Goal: Transaction & Acquisition: Purchase product/service

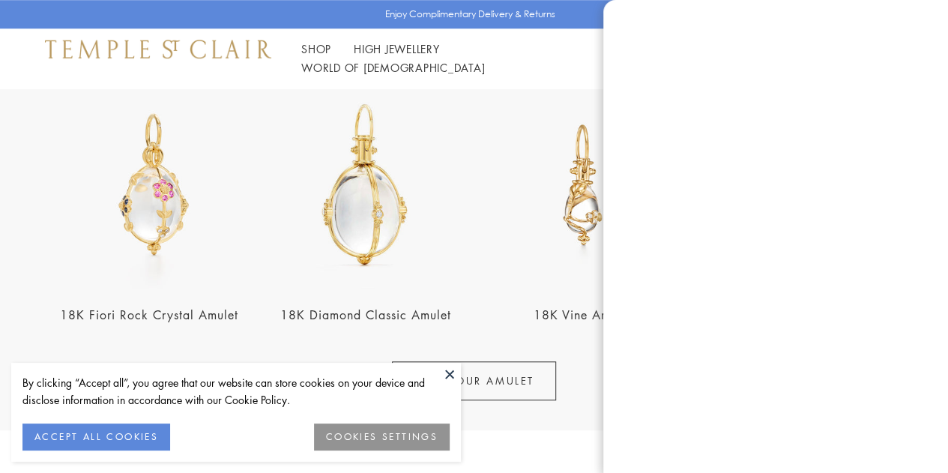
scroll to position [598, 0]
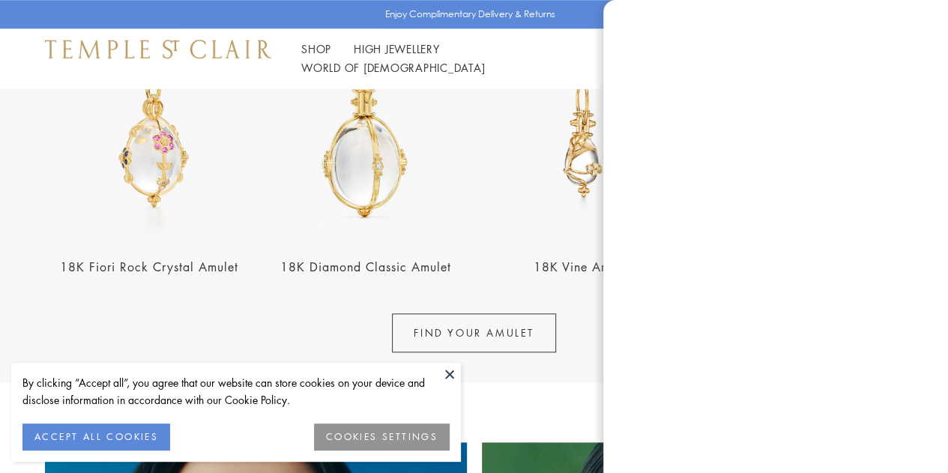
click at [385, 174] on img at bounding box center [364, 136] width 207 height 207
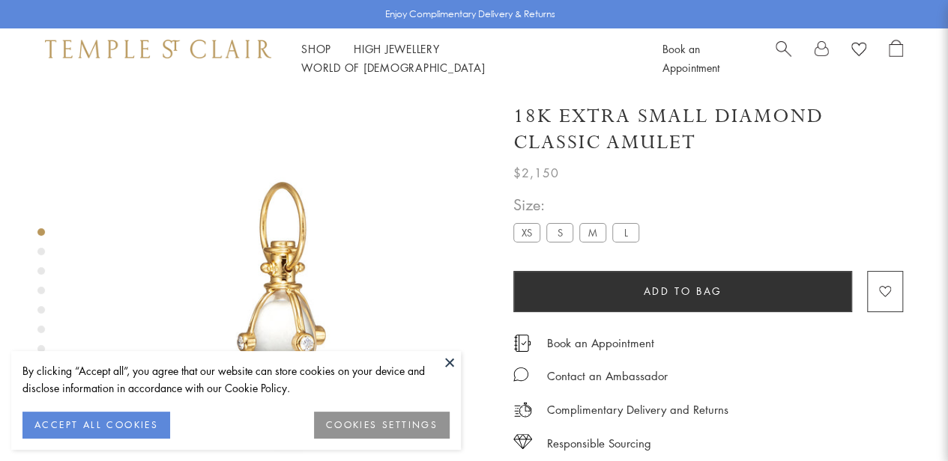
click at [557, 233] on label "S" at bounding box center [559, 232] width 27 height 19
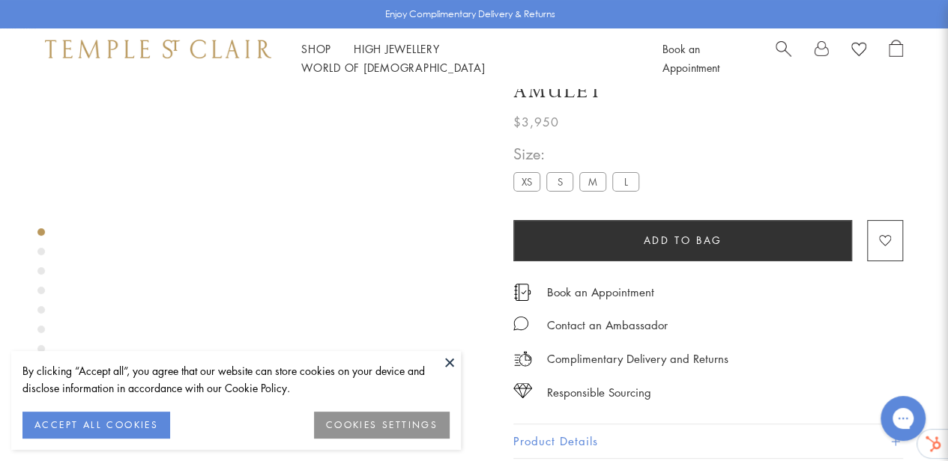
scroll to position [88, 0]
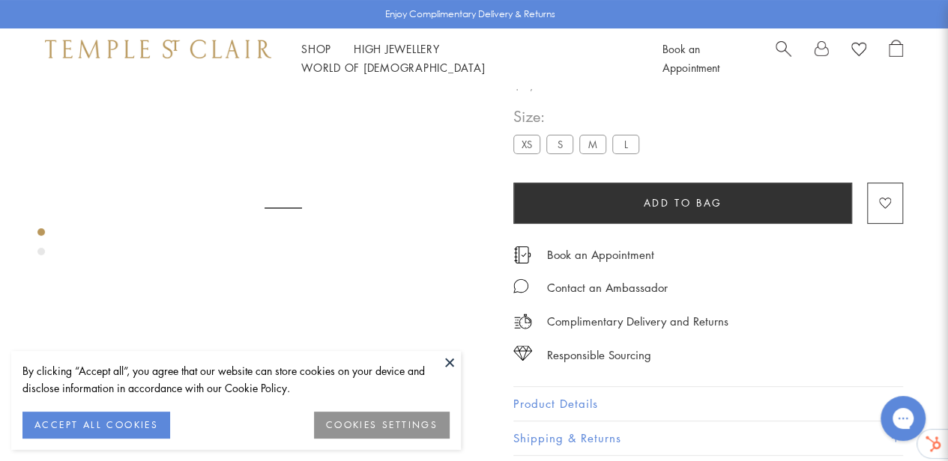
click at [595, 238] on div "Book an Appointment" at bounding box center [707, 247] width 389 height 32
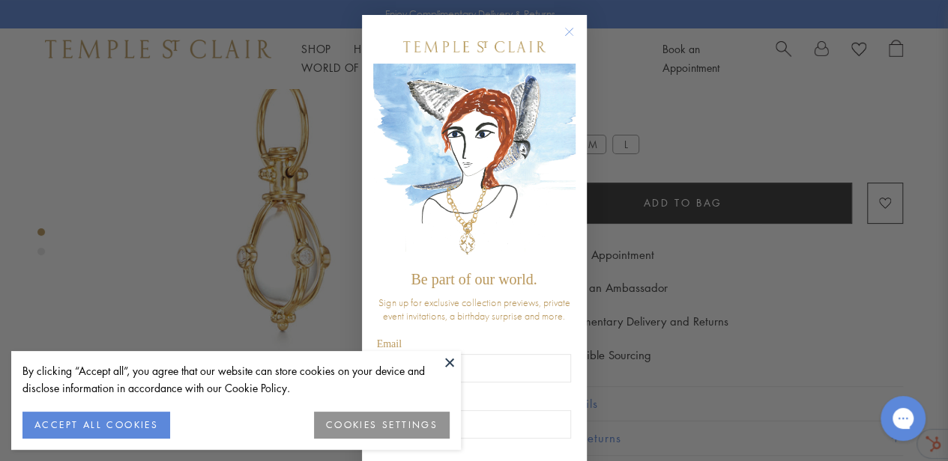
click at [563, 34] on circle "Close dialog" at bounding box center [569, 32] width 18 height 18
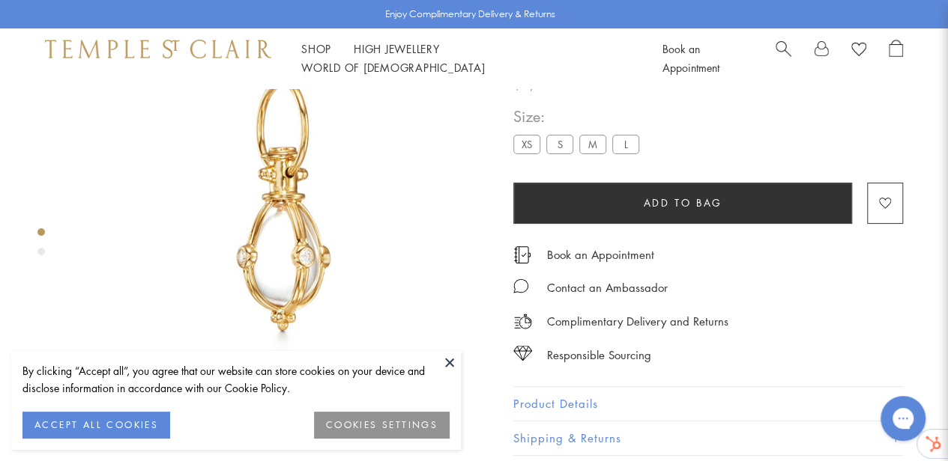
click at [455, 363] on button at bounding box center [449, 362] width 22 height 22
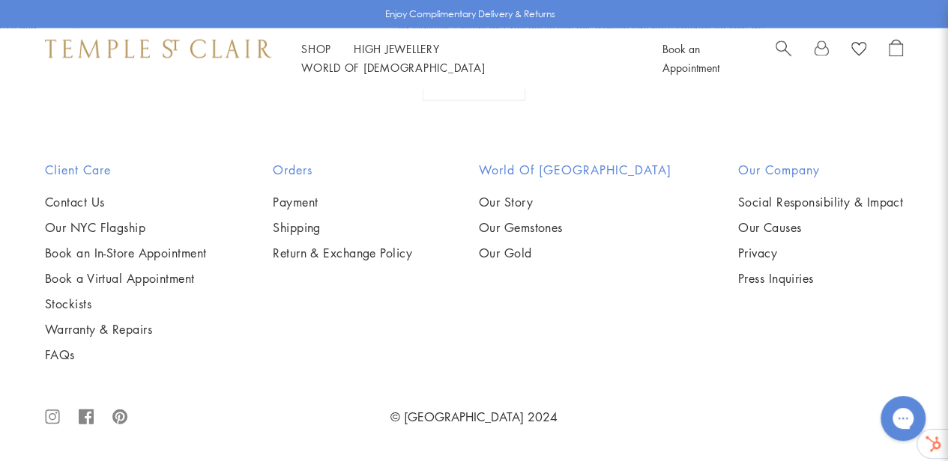
scroll to position [1954, 0]
drag, startPoint x: 223, startPoint y: 320, endPoint x: 296, endPoint y: 294, distance: 77.2
click at [296, 294] on div "Client Care Contact Us Our NYC Flagship Book an In-Store Appointment Book a Vir…" at bounding box center [474, 277] width 948 height 232
click at [353, 312] on div "Orders Payment Shipping Return & Exchange Policy" at bounding box center [342, 262] width 199 height 202
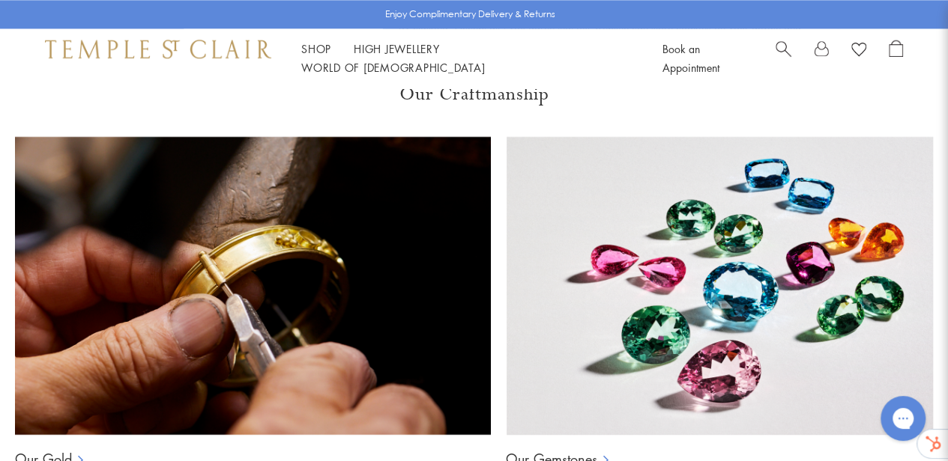
scroll to position [948, 0]
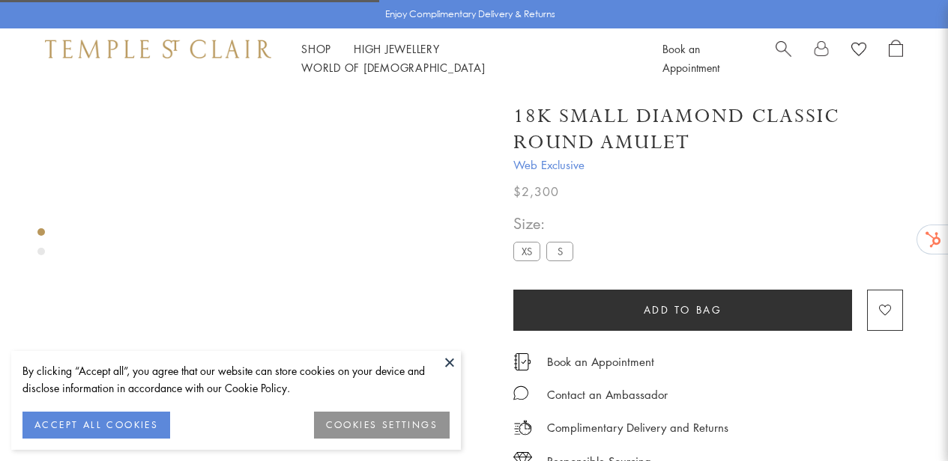
scroll to position [88, 0]
